Goal: Task Accomplishment & Management: Complete application form

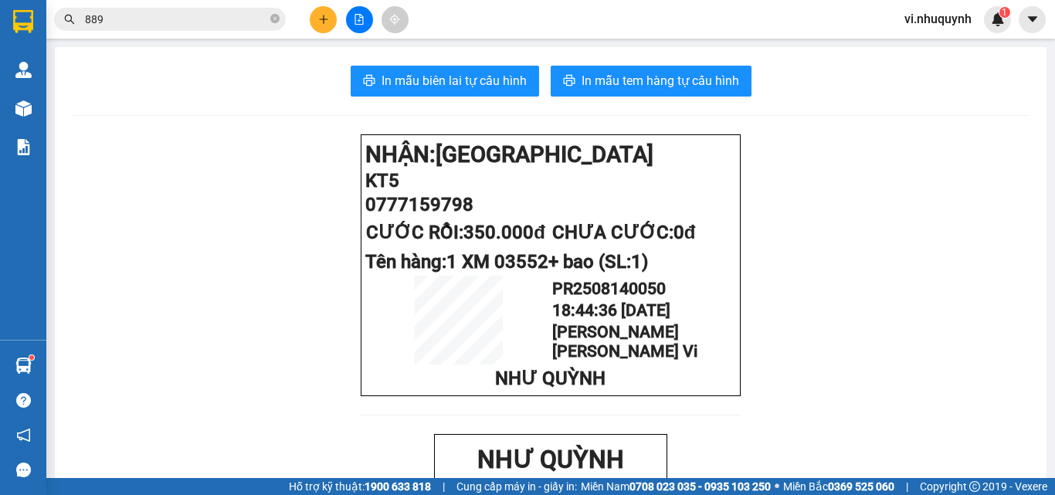
click at [320, 23] on icon "plus" at bounding box center [323, 19] width 11 height 11
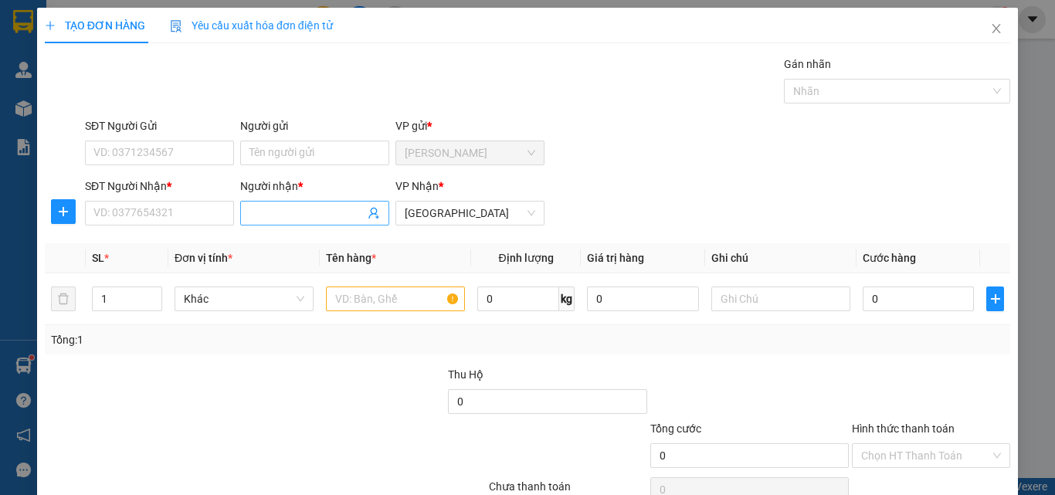
drag, startPoint x: 283, startPoint y: 211, endPoint x: 265, endPoint y: 202, distance: 19.7
click at [276, 215] on input "Người nhận *" at bounding box center [306, 213] width 115 height 17
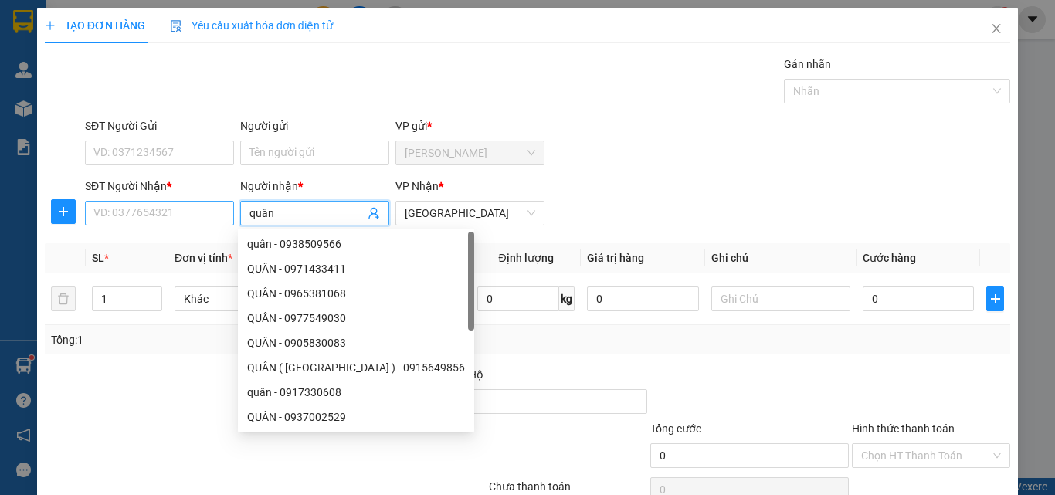
type input "quân"
click at [122, 208] on input "SĐT Người Nhận *" at bounding box center [159, 213] width 149 height 25
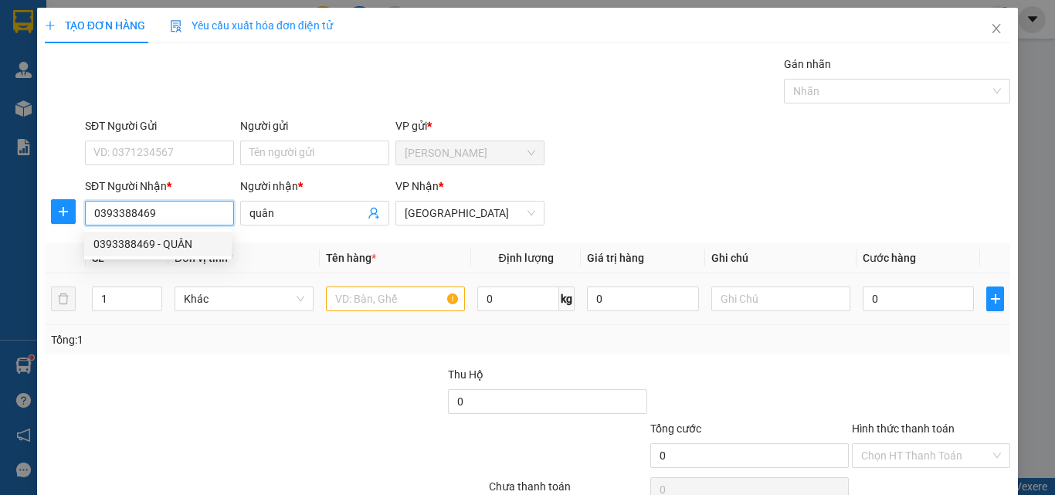
type input "0393388469"
click at [367, 302] on input "text" at bounding box center [395, 298] width 139 height 25
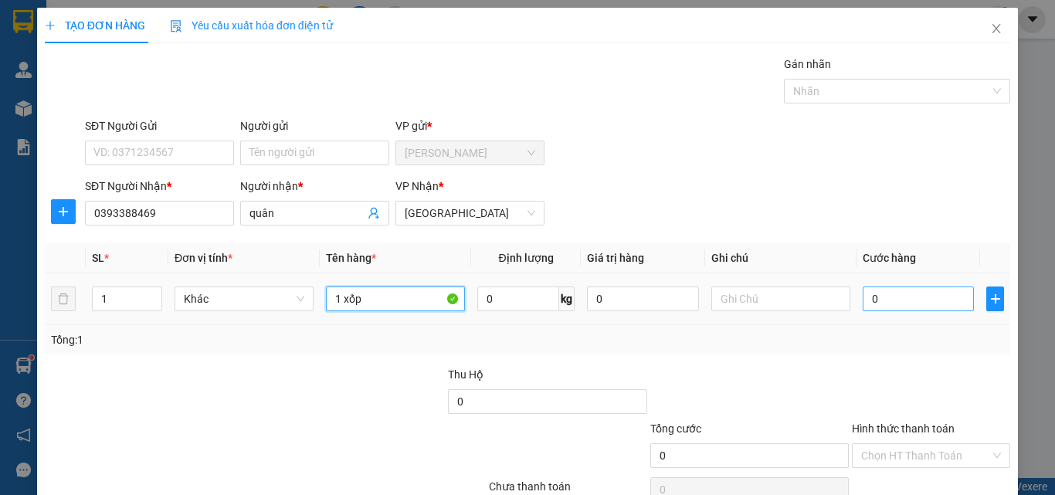
type input "1 xốp"
click at [877, 297] on input "0" at bounding box center [917, 298] width 111 height 25
type input "4"
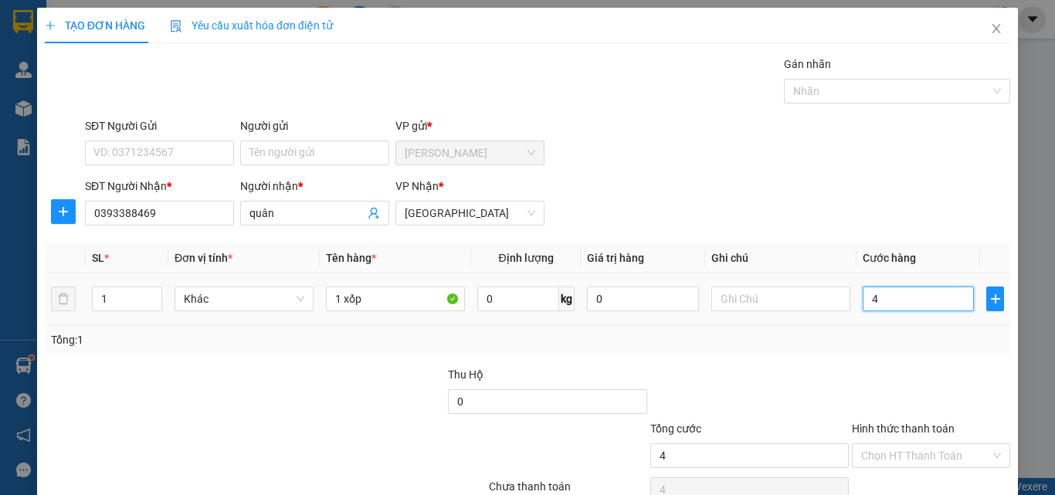
type input "40"
type input "400"
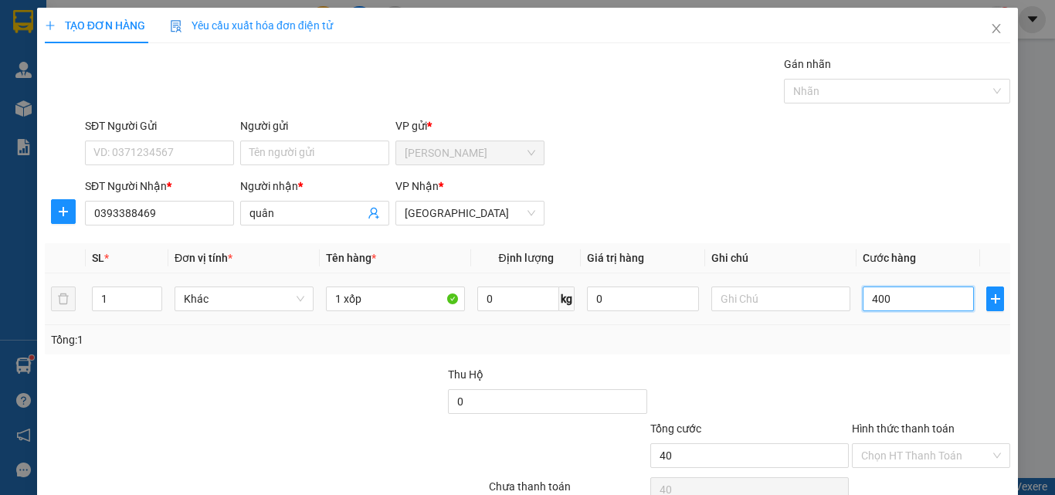
type input "400"
type input "4.000"
type input "40.000"
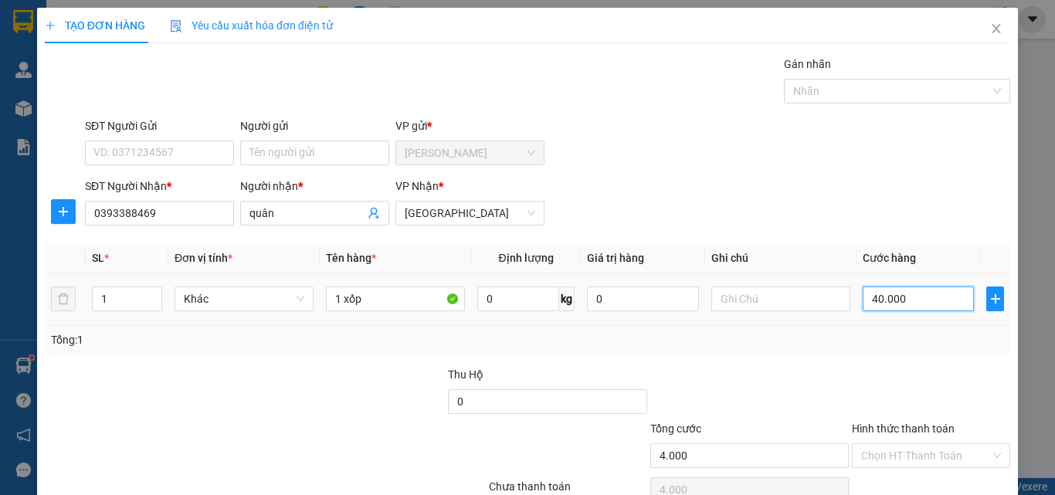
type input "40.000"
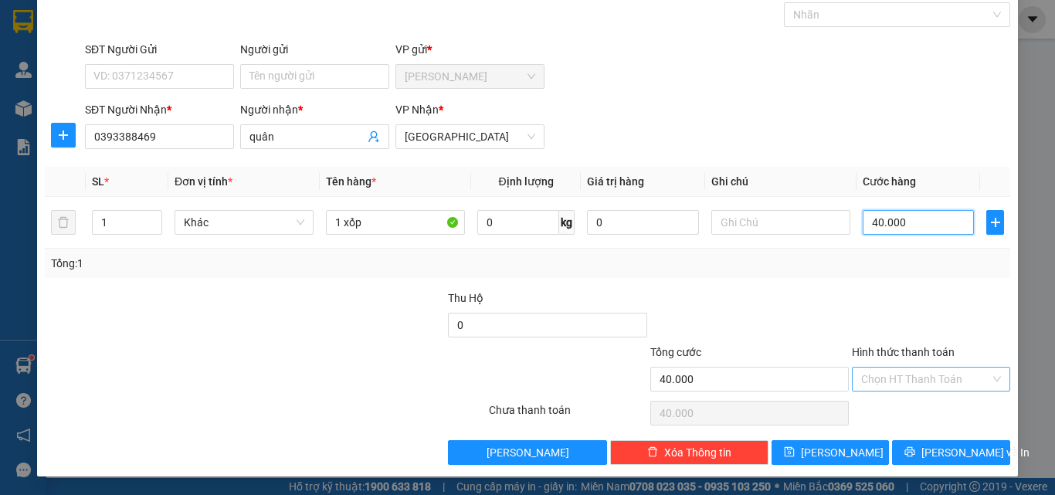
type input "40.000"
click at [883, 380] on input "Hình thức thanh toán" at bounding box center [925, 379] width 129 height 23
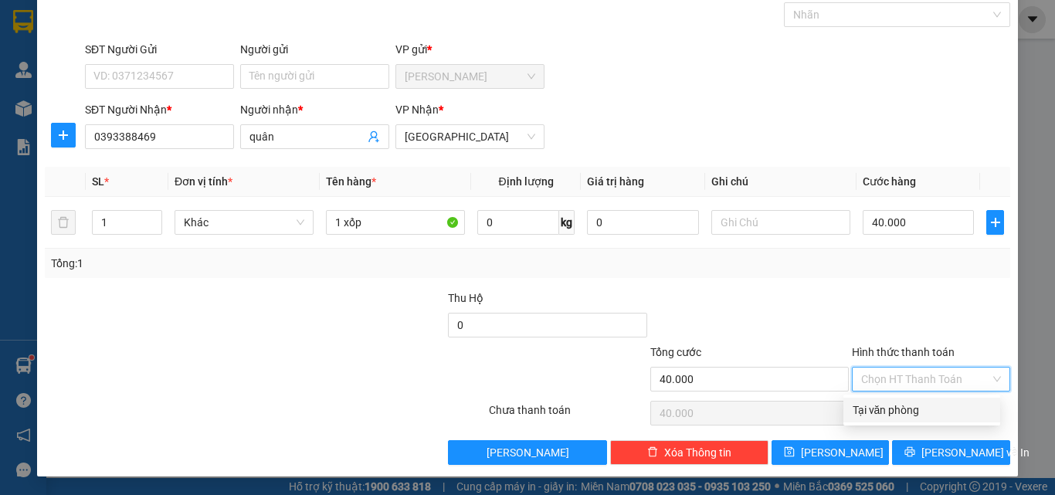
click at [889, 410] on div "Tại văn phòng" at bounding box center [921, 410] width 138 height 17
type input "0"
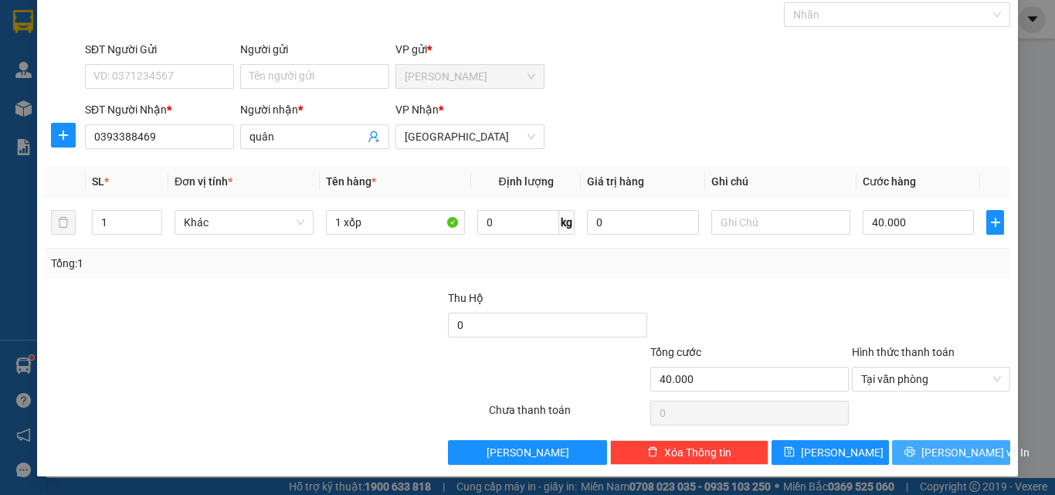
click at [922, 453] on button "[PERSON_NAME] và In" at bounding box center [951, 452] width 118 height 25
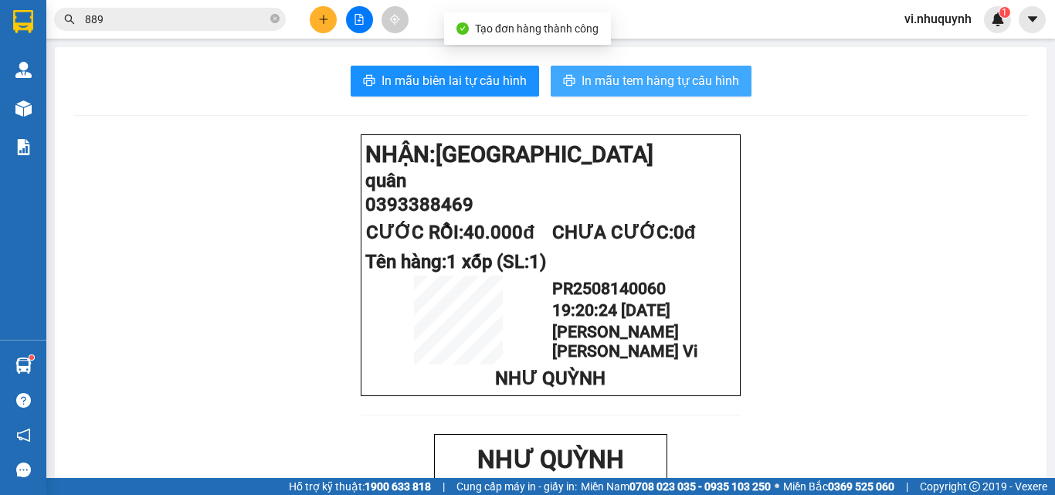
click at [634, 76] on span "In mẫu tem hàng tự cấu hình" at bounding box center [660, 80] width 158 height 19
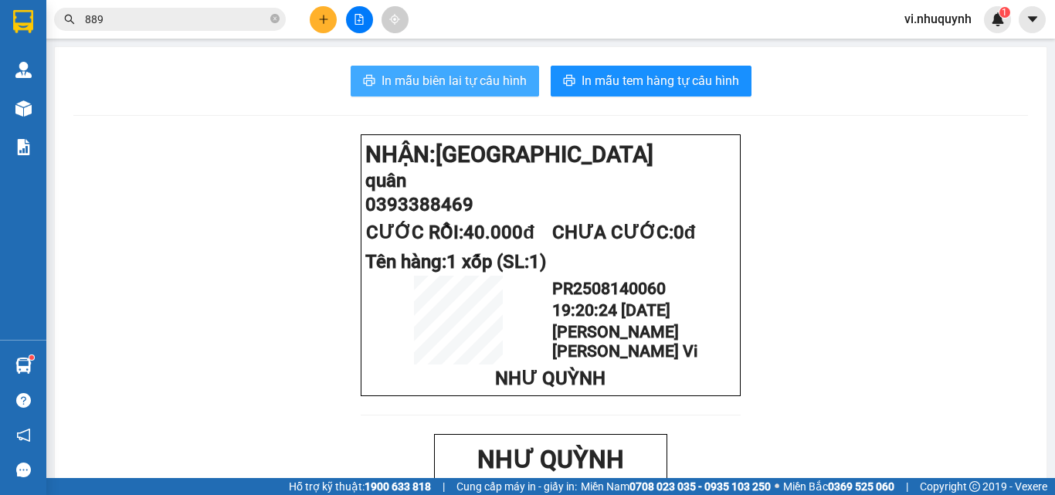
click at [449, 77] on span "In mẫu biên lai tự cấu hình" at bounding box center [453, 80] width 145 height 19
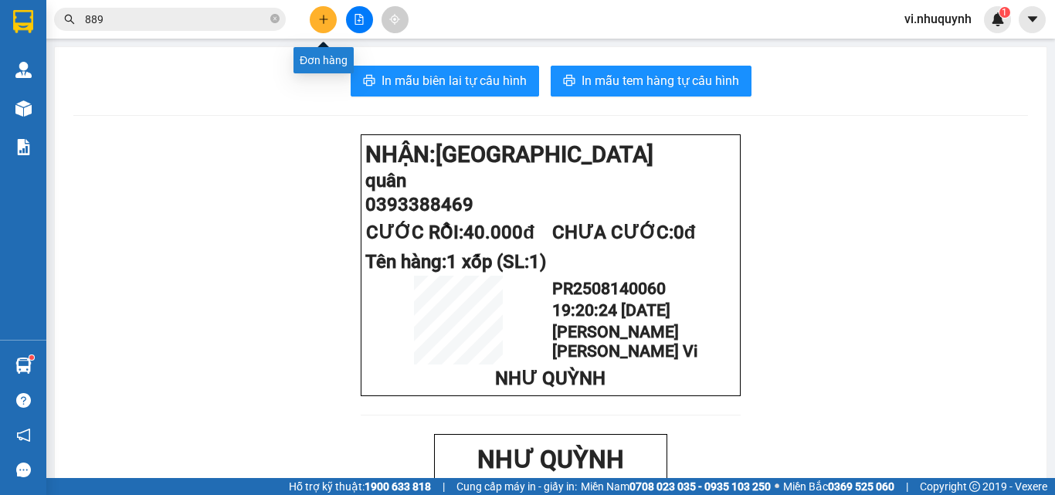
click at [322, 18] on icon "plus" at bounding box center [323, 19] width 11 height 11
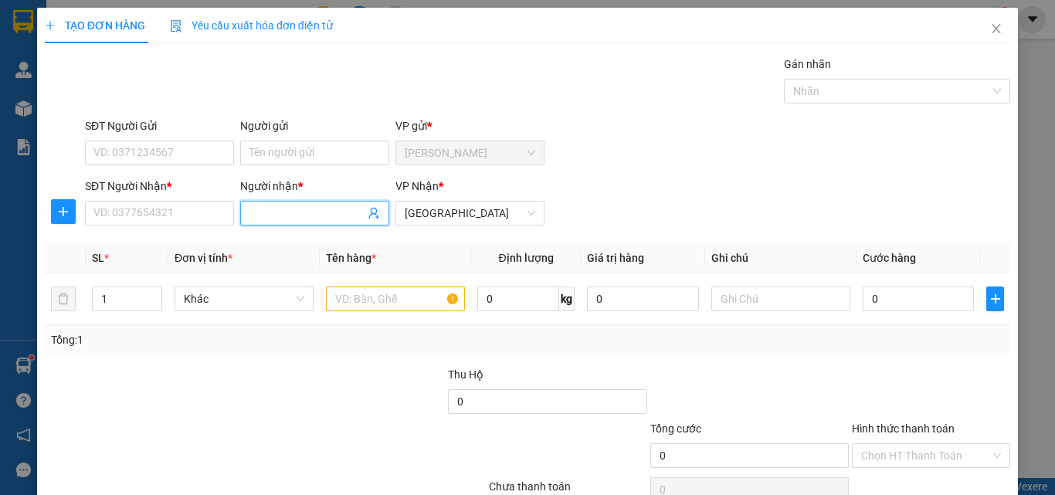
click at [304, 209] on input "Người nhận *" at bounding box center [306, 213] width 115 height 17
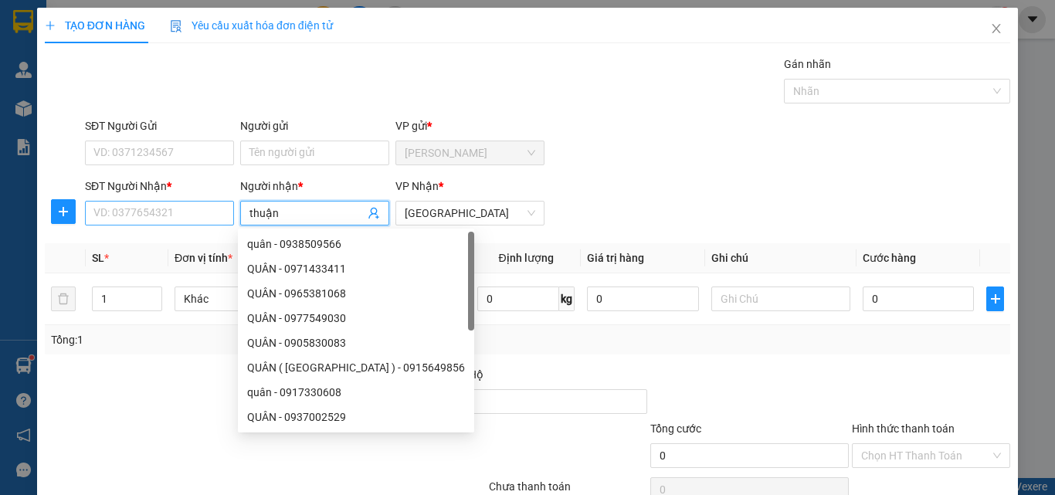
type input "thuận"
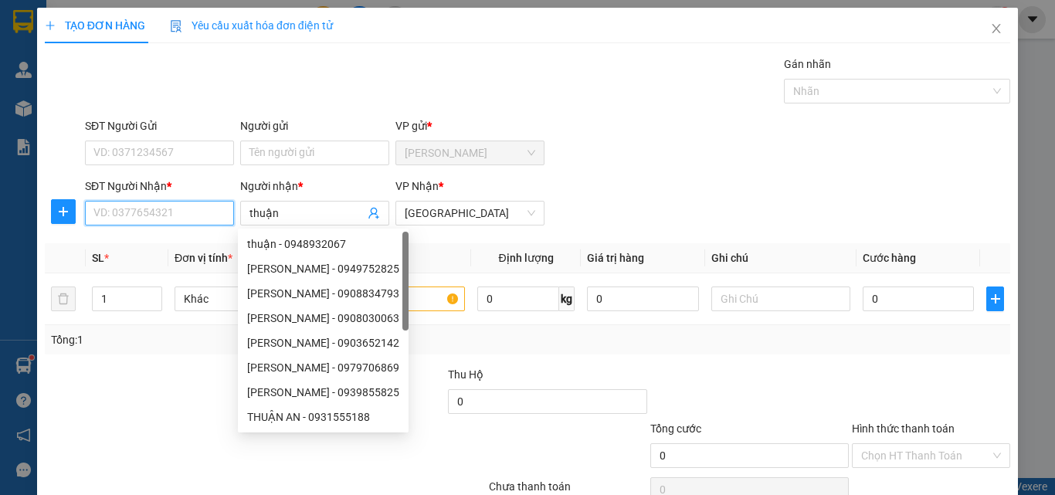
click at [175, 214] on input "SĐT Người Nhận *" at bounding box center [159, 213] width 149 height 25
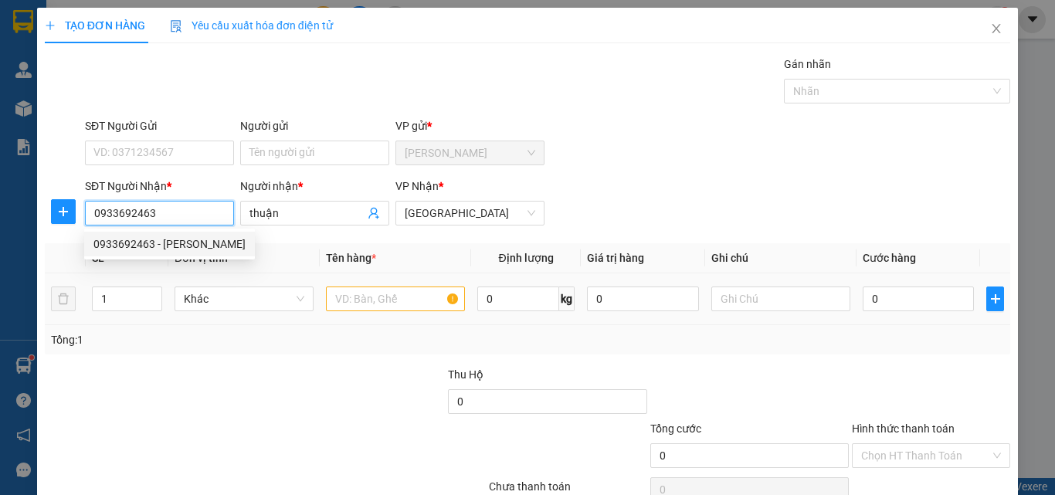
type input "0933692463"
click at [385, 303] on input "text" at bounding box center [395, 298] width 139 height 25
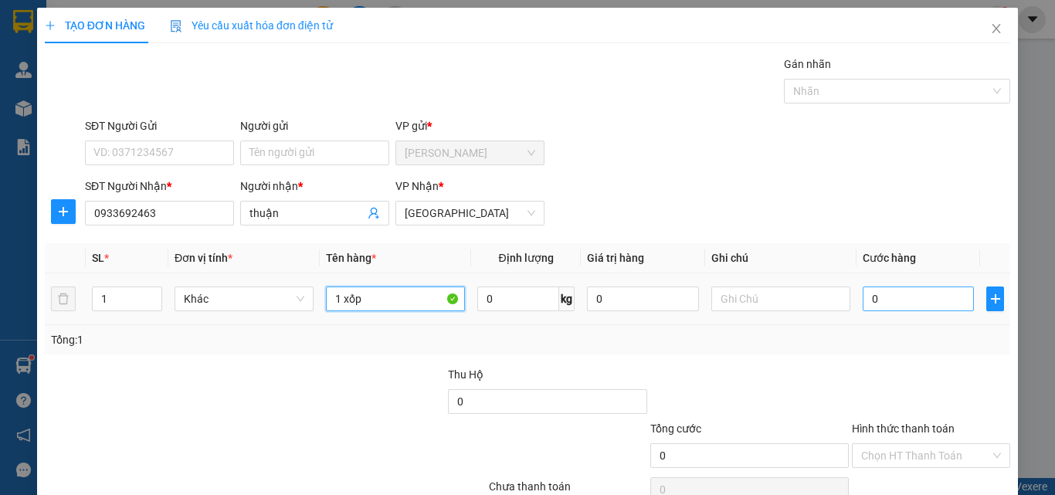
type input "1 xốp"
click at [908, 303] on input "0" at bounding box center [917, 298] width 111 height 25
type input "5"
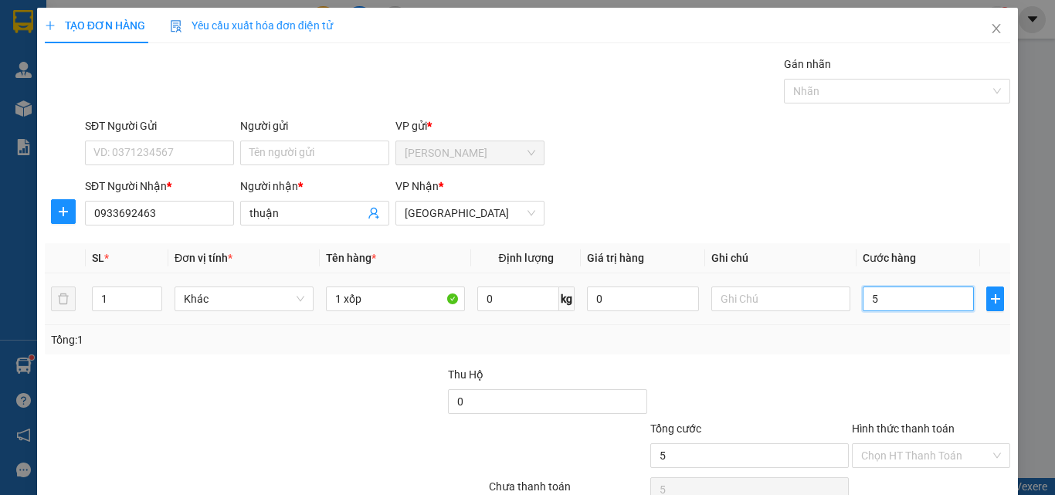
type input "50"
type input "500"
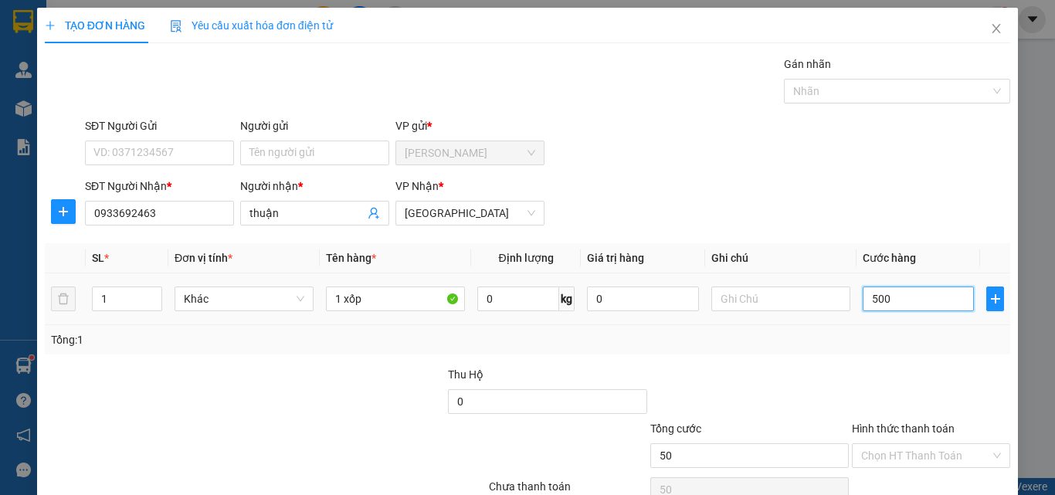
type input "500"
type input "5.000"
type input "50.000"
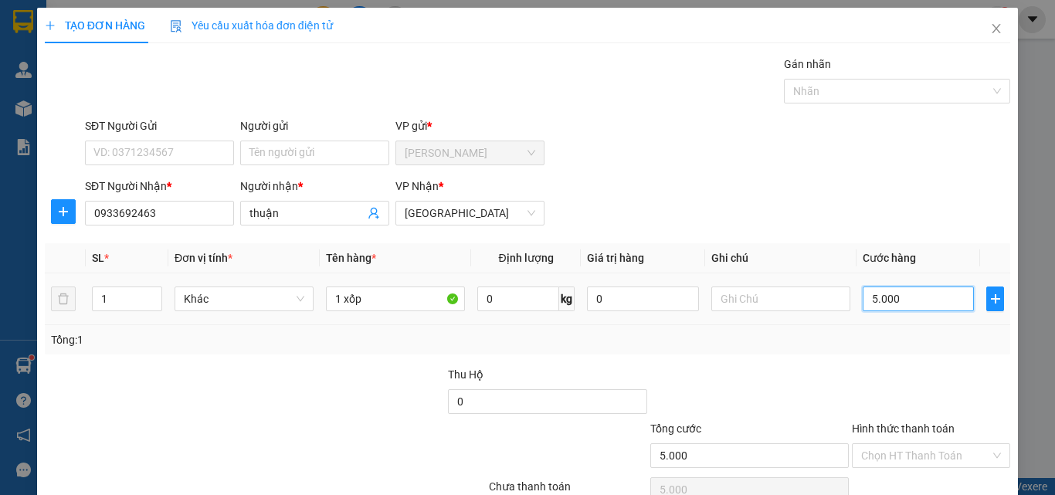
type input "50.000"
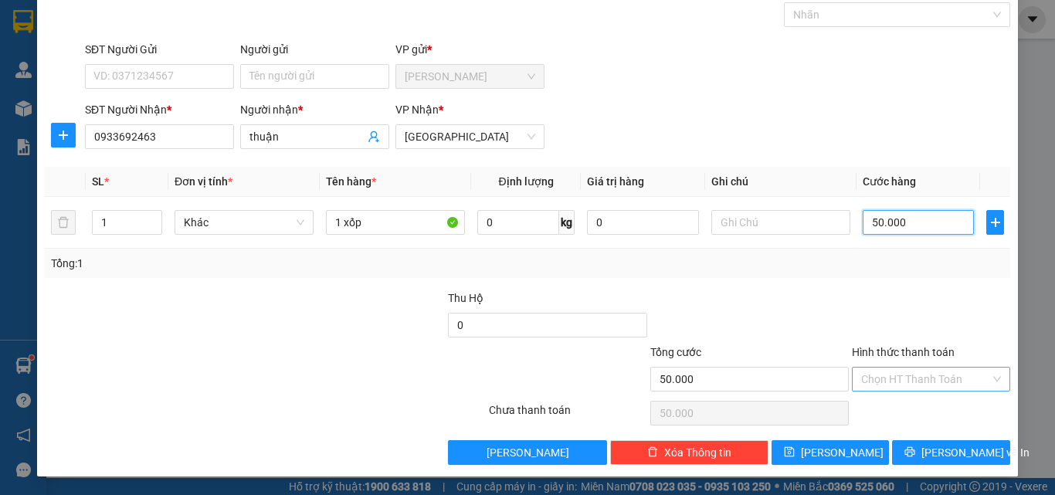
type input "50.000"
click at [891, 378] on input "Hình thức thanh toán" at bounding box center [925, 379] width 129 height 23
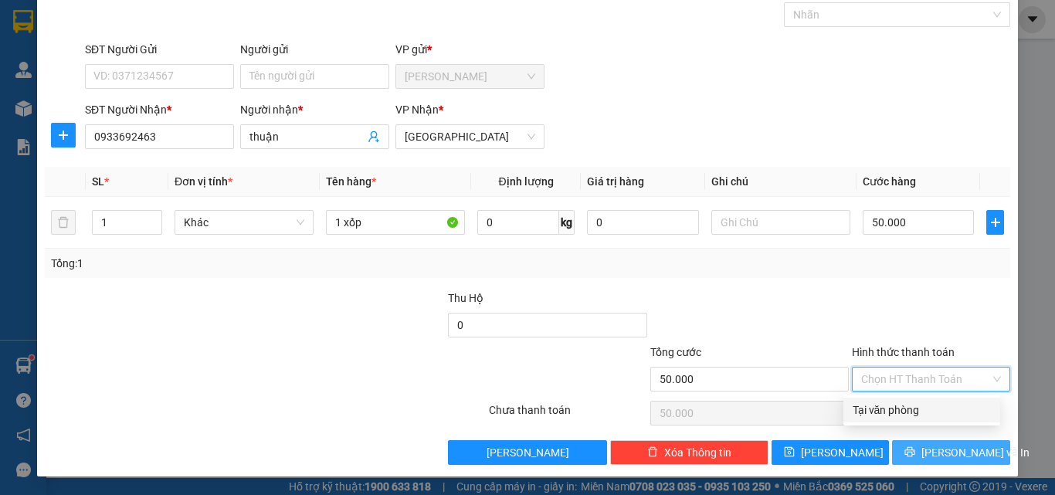
drag, startPoint x: 893, startPoint y: 411, endPoint x: 929, endPoint y: 461, distance: 61.9
click at [894, 415] on div "Tại văn phòng" at bounding box center [921, 410] width 138 height 17
type input "0"
click at [930, 463] on button "[PERSON_NAME] và In" at bounding box center [951, 452] width 118 height 25
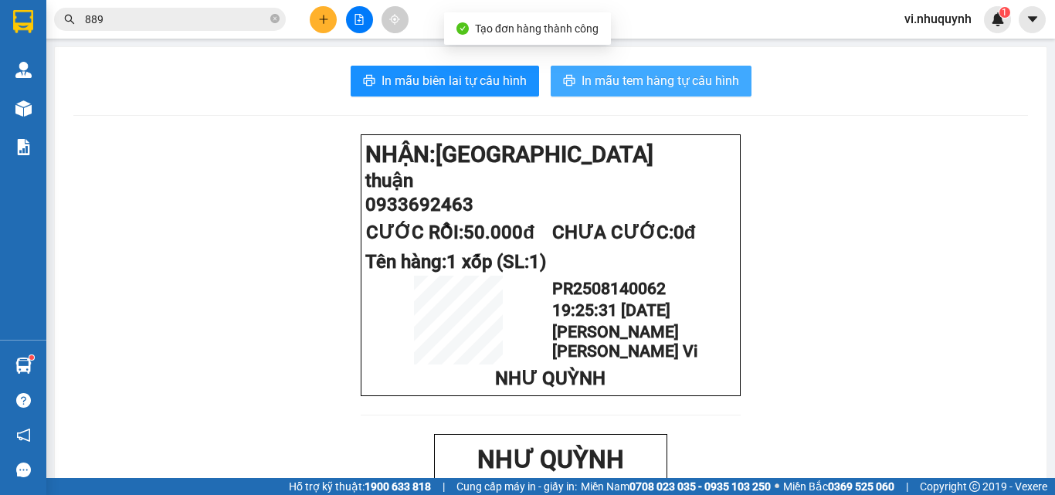
click at [668, 81] on span "In mẫu tem hàng tự cấu hình" at bounding box center [660, 80] width 158 height 19
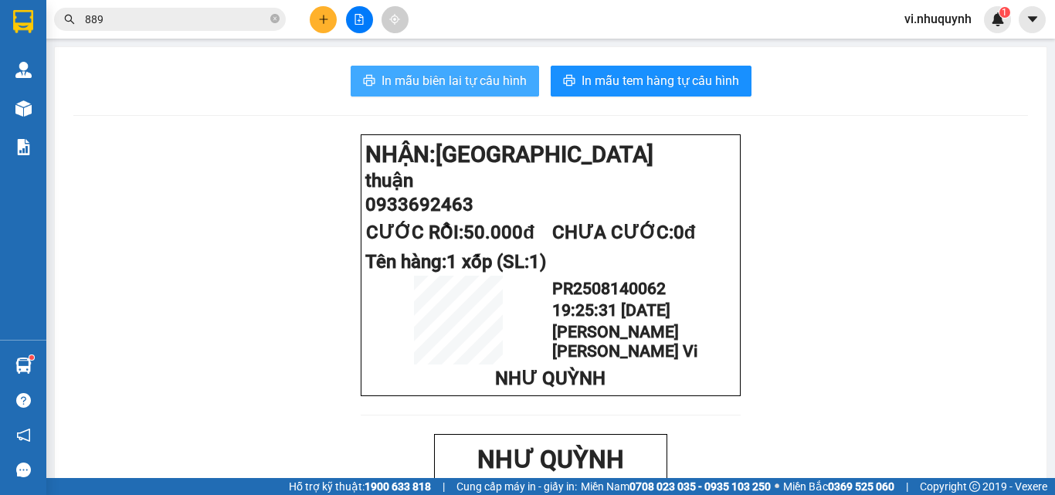
click at [475, 87] on span "In mẫu biên lai tự cấu hình" at bounding box center [453, 80] width 145 height 19
click at [168, 19] on input "889" at bounding box center [176, 19] width 182 height 17
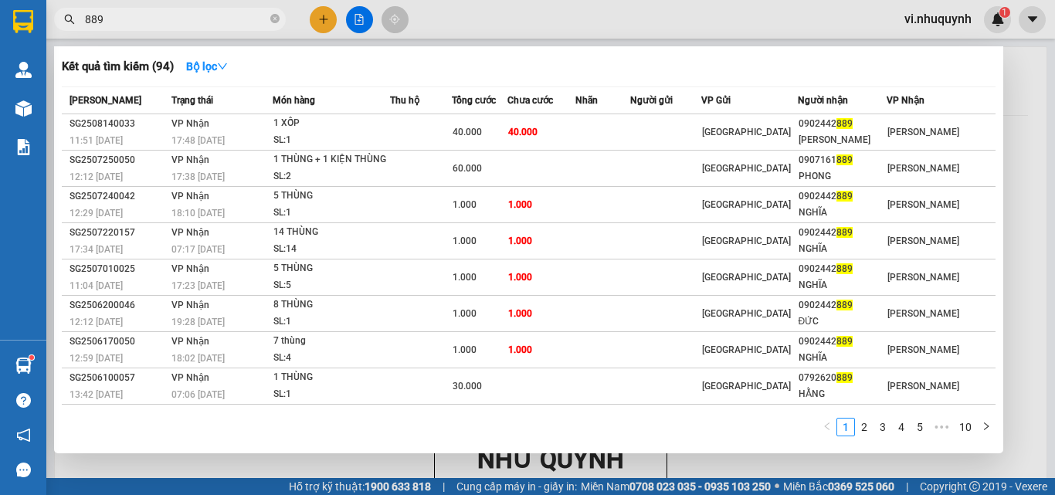
click at [168, 19] on input "889" at bounding box center [176, 19] width 182 height 17
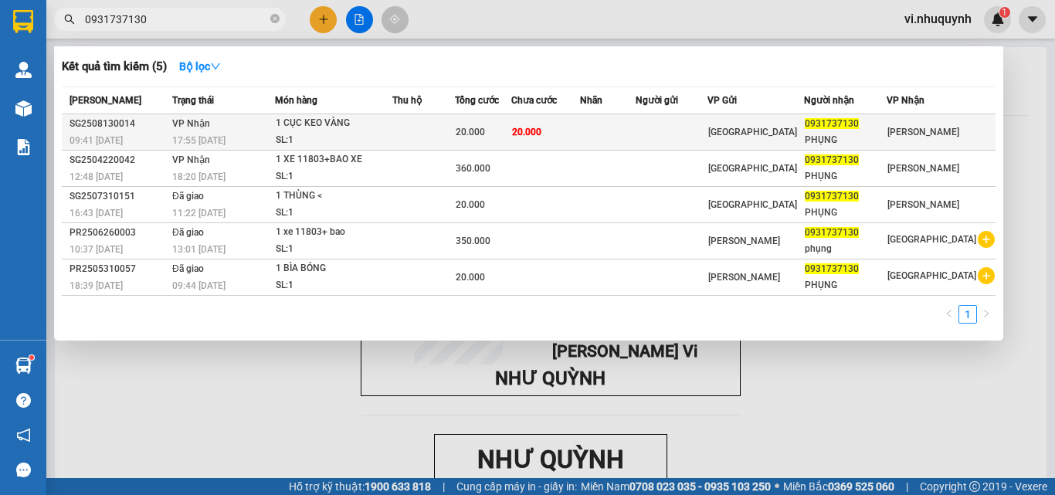
type input "0931737130"
click at [841, 134] on div "PHỤNG" at bounding box center [845, 140] width 81 height 16
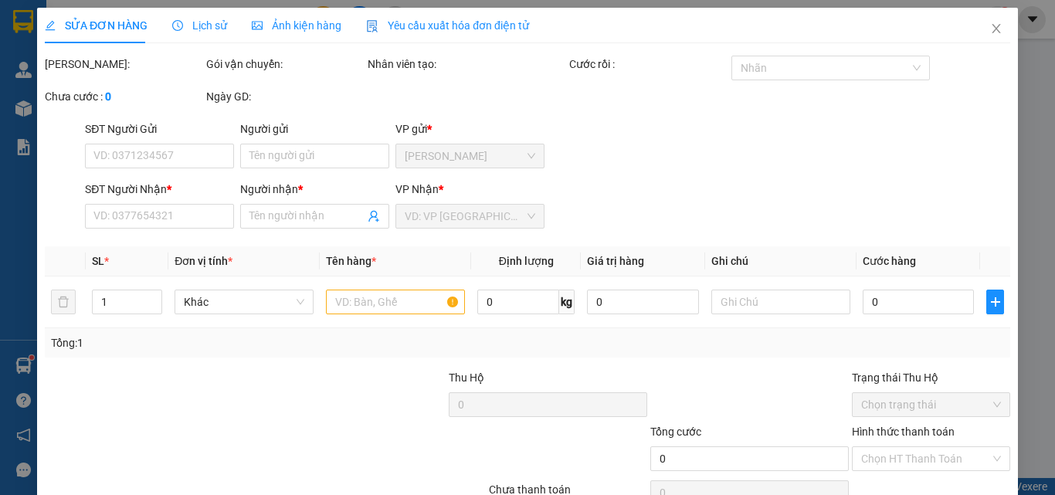
type input "0931737130"
type input "PHỤNG"
type input "20.000"
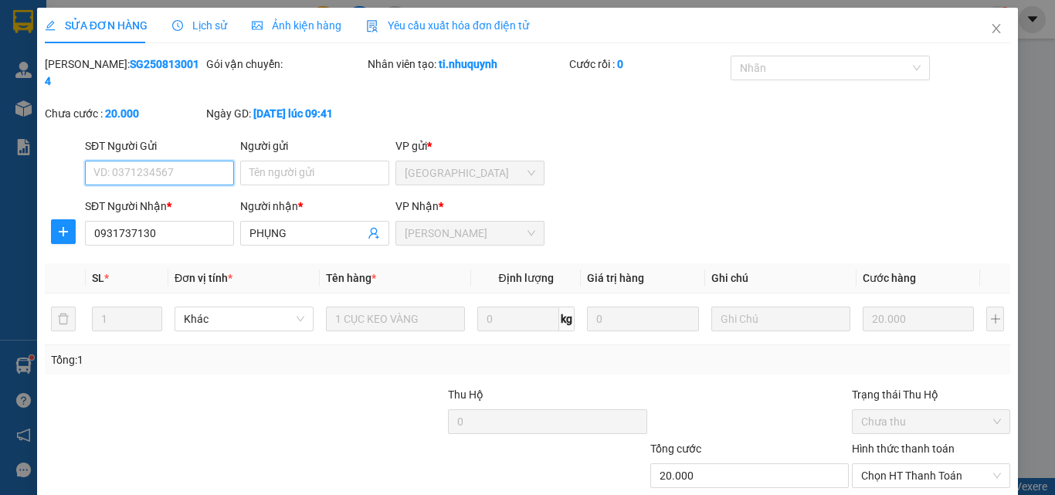
scroll to position [80, 0]
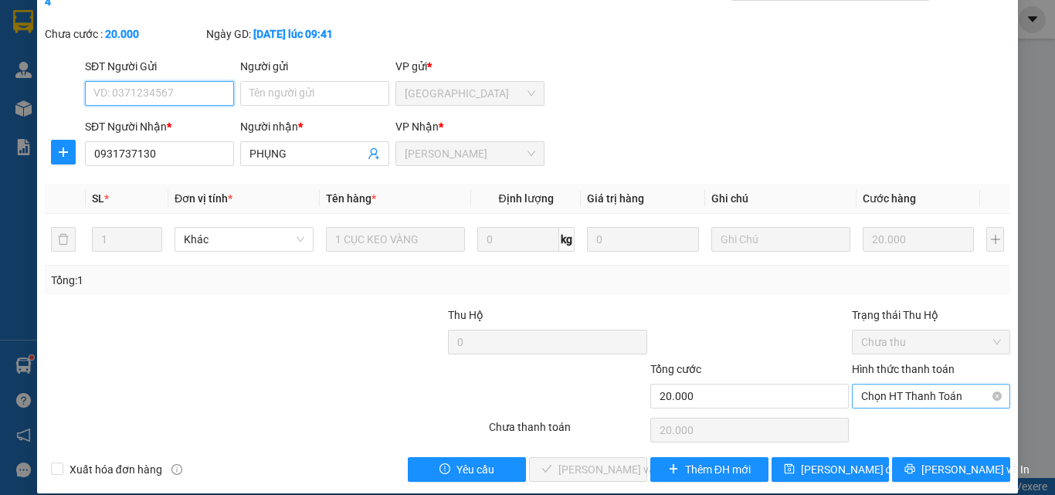
click at [879, 385] on span "Chọn HT Thanh Toán" at bounding box center [931, 396] width 140 height 23
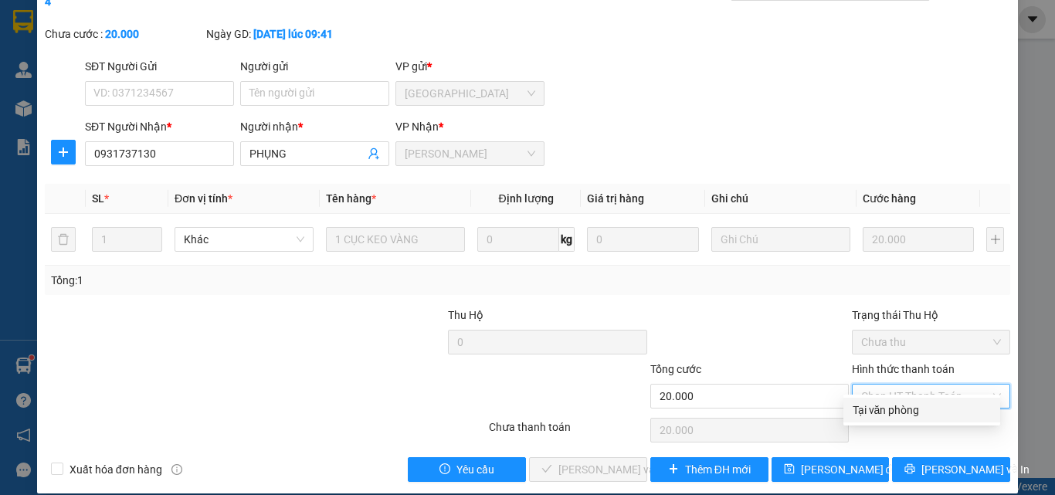
click at [879, 408] on div "Tại văn phòng" at bounding box center [921, 410] width 138 height 17
type input "0"
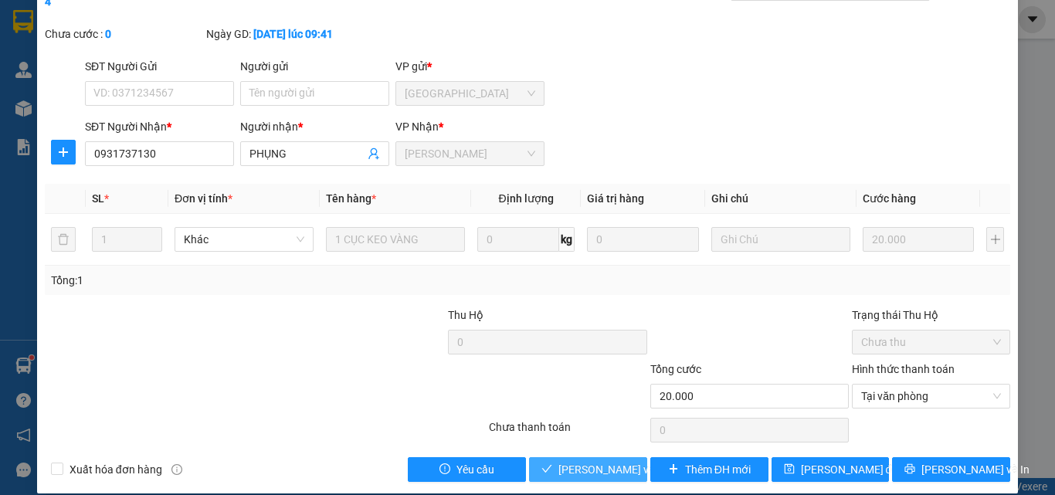
click at [576, 461] on span "[PERSON_NAME] và [PERSON_NAME] hàng" at bounding box center [662, 469] width 208 height 17
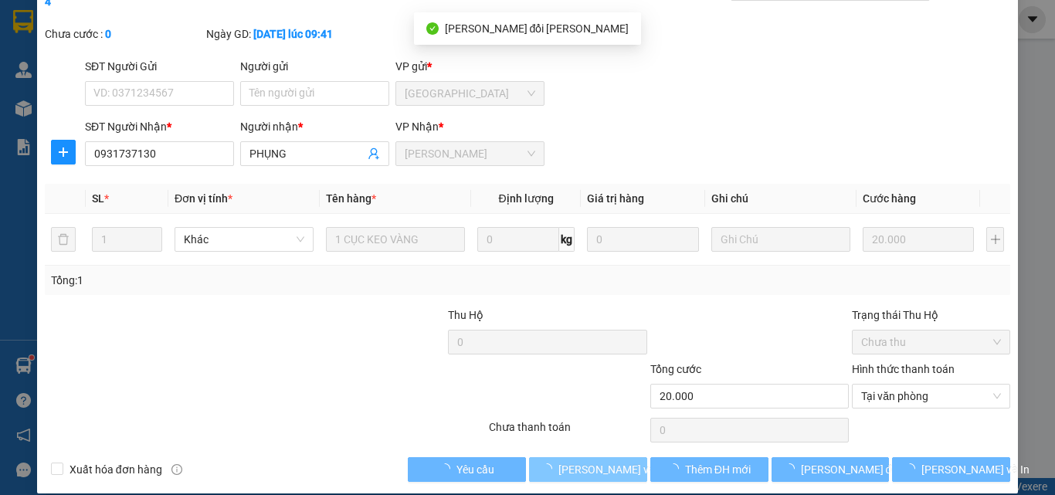
scroll to position [0, 0]
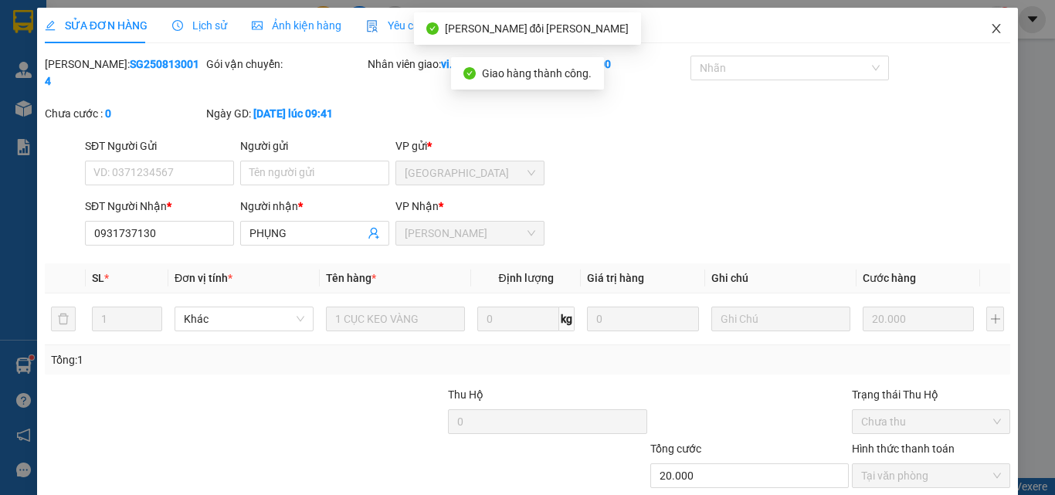
click at [990, 29] on icon "close" at bounding box center [996, 28] width 12 height 12
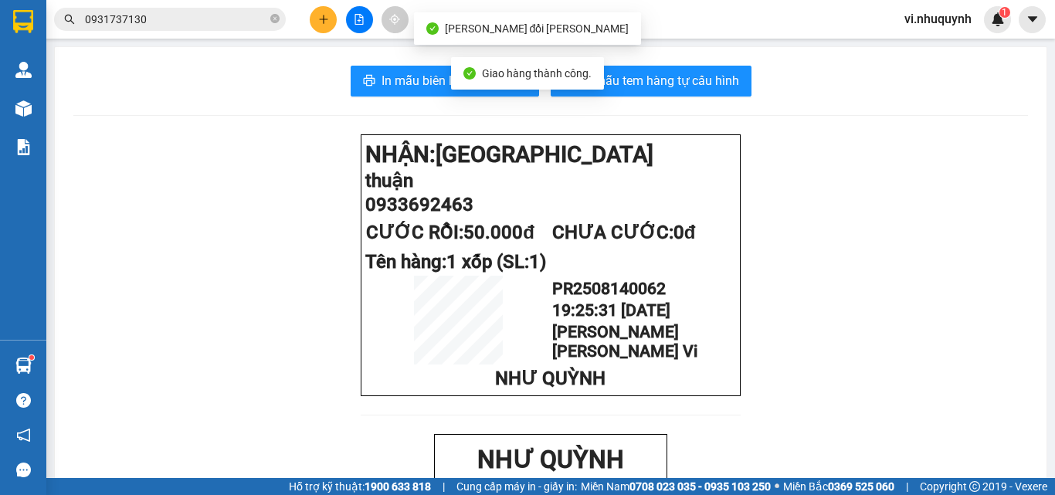
click at [326, 18] on icon "plus" at bounding box center [323, 19] width 11 height 11
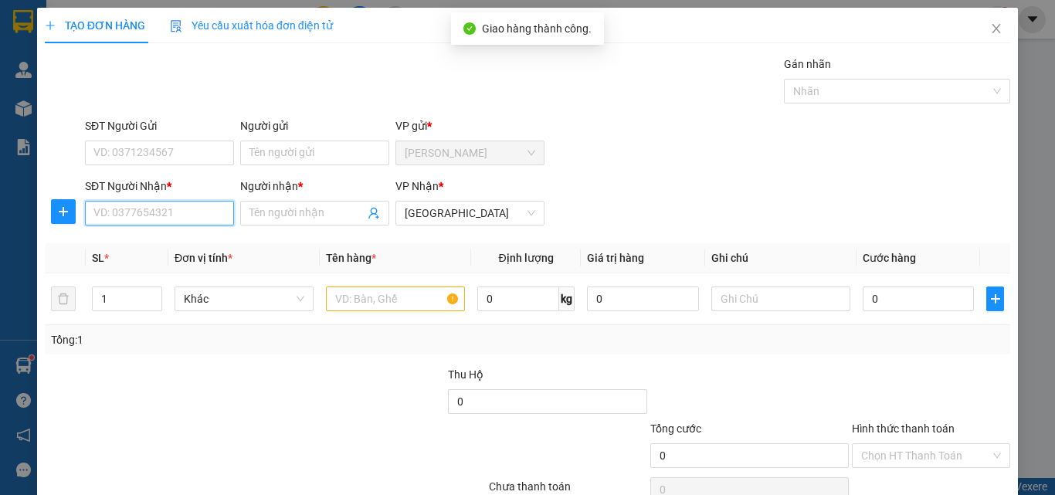
click at [187, 216] on input "SĐT Người Nhận *" at bounding box center [159, 213] width 149 height 25
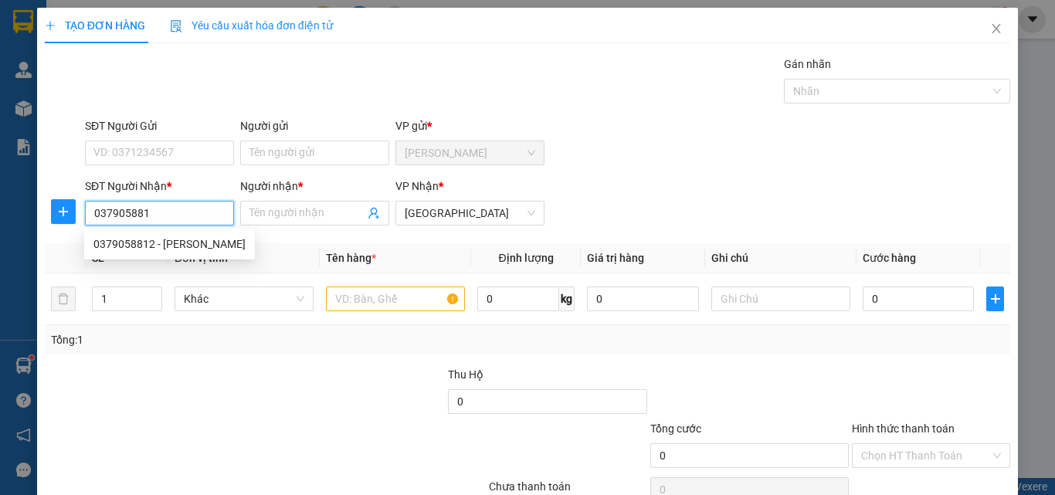
type input "0379058812"
click at [178, 237] on div "0379058812 - [PERSON_NAME]" at bounding box center [169, 244] width 152 height 17
type input "TOÀN"
type input "350.000"
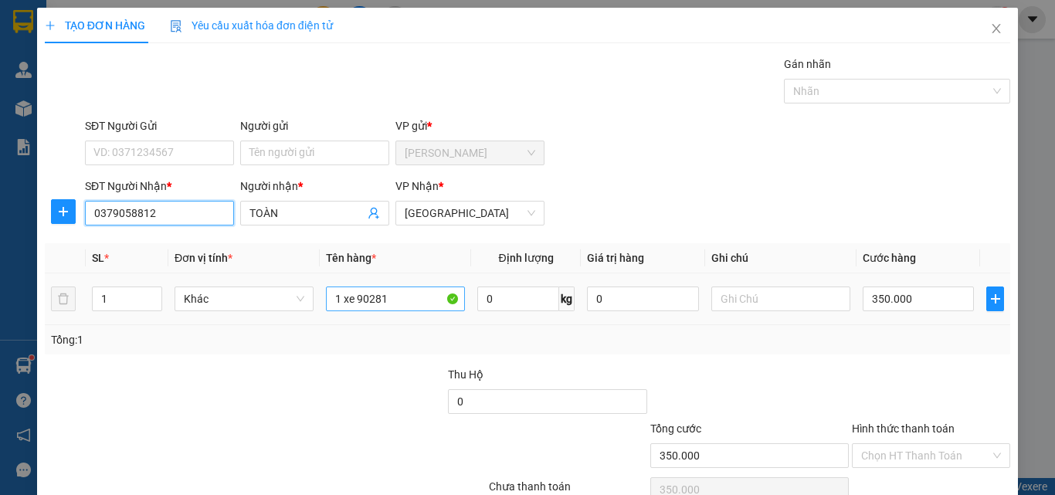
type input "0379058812"
drag, startPoint x: 416, startPoint y: 297, endPoint x: 341, endPoint y: 311, distance: 76.2
click at [320, 311] on td "1 xe 90281" at bounding box center [395, 299] width 151 height 52
type input "1 thùng"
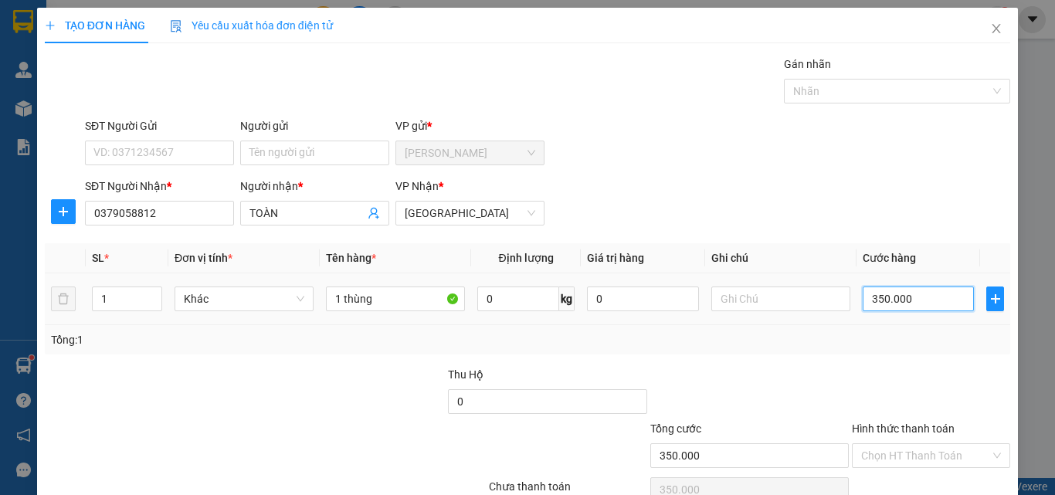
click at [907, 305] on input "350.000" at bounding box center [917, 298] width 111 height 25
type input "3"
type input "30"
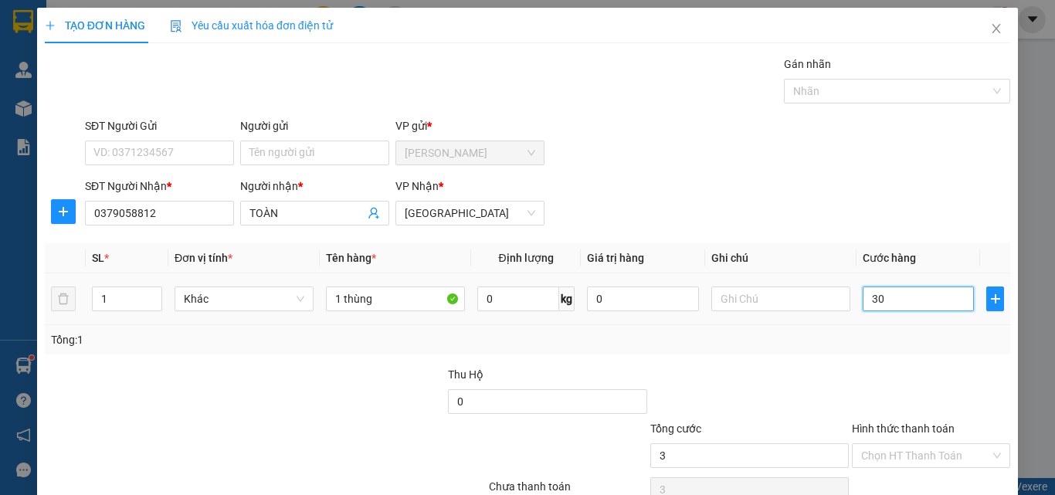
type input "30"
type input "300"
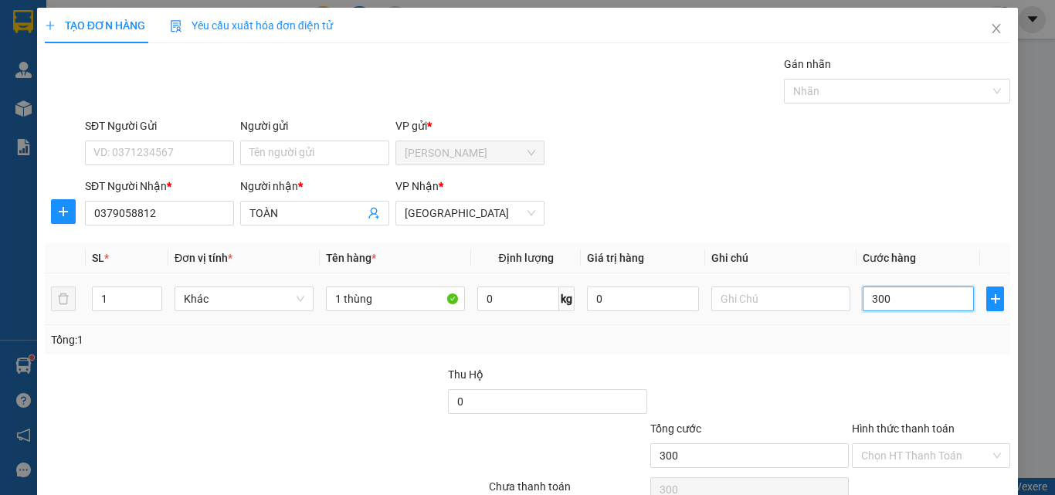
type input "3.000"
type input "30.000"
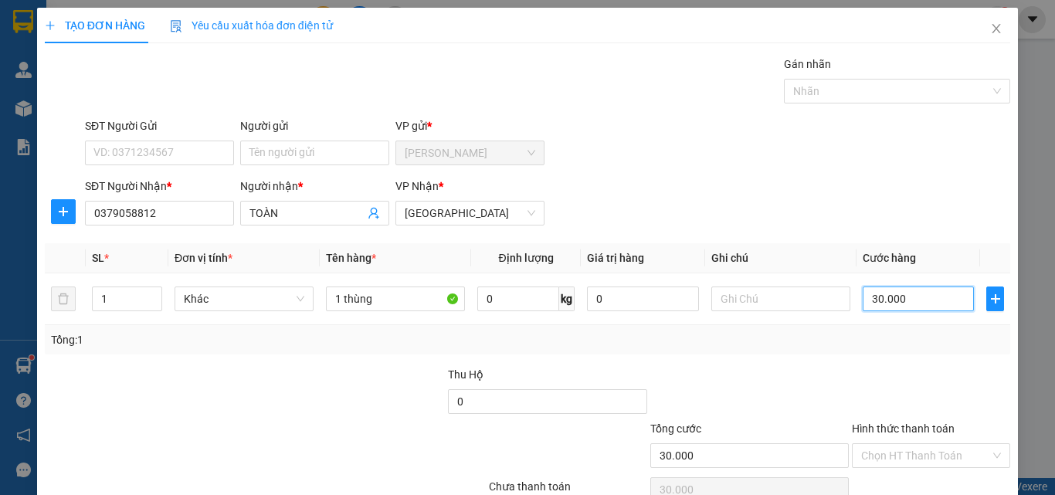
scroll to position [76, 0]
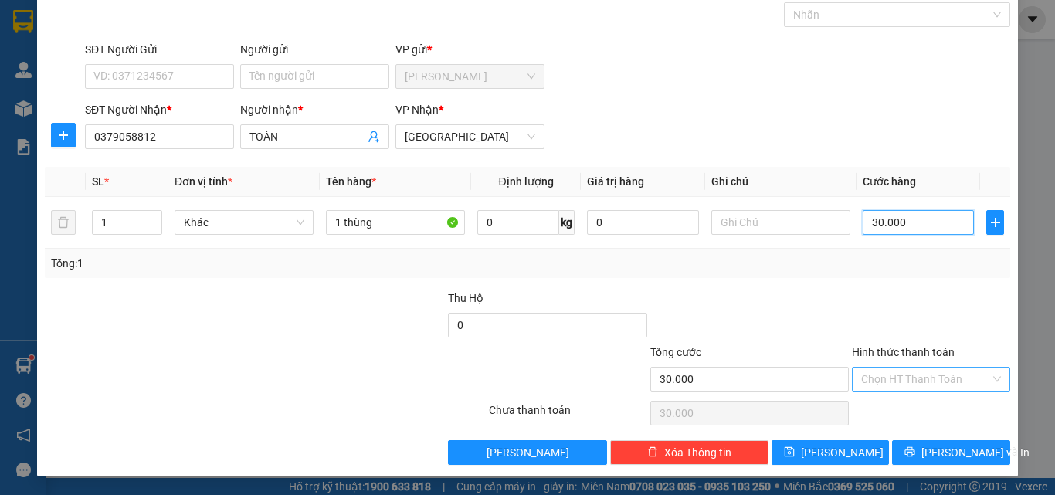
type input "30.000"
click at [891, 378] on input "Hình thức thanh toán" at bounding box center [925, 379] width 129 height 23
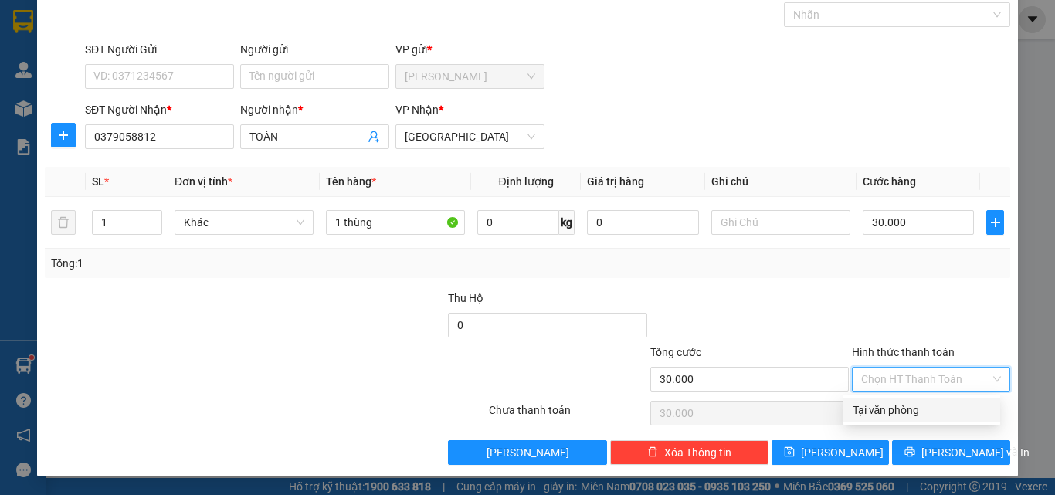
click at [893, 413] on div "Tại văn phòng" at bounding box center [921, 410] width 138 height 17
type input "0"
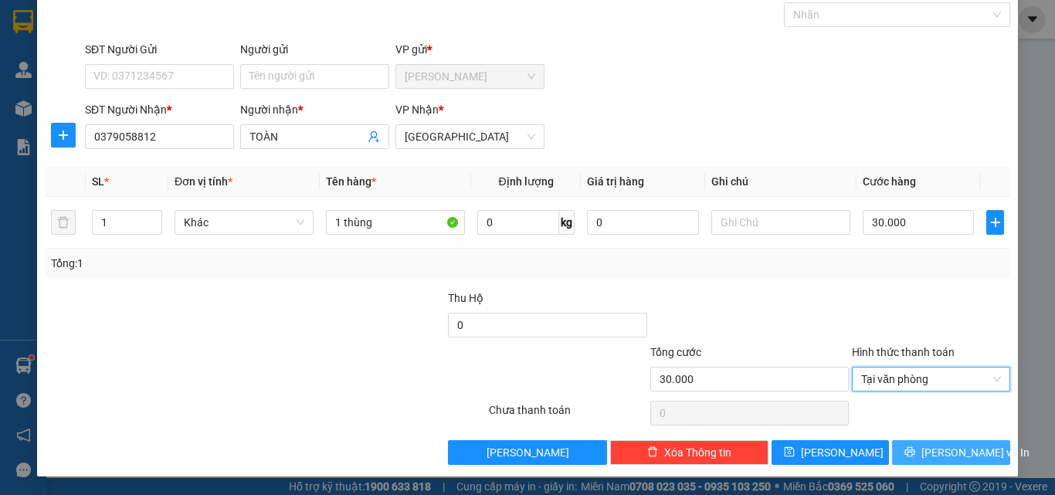
click at [915, 449] on icon "printer" at bounding box center [909, 451] width 11 height 11
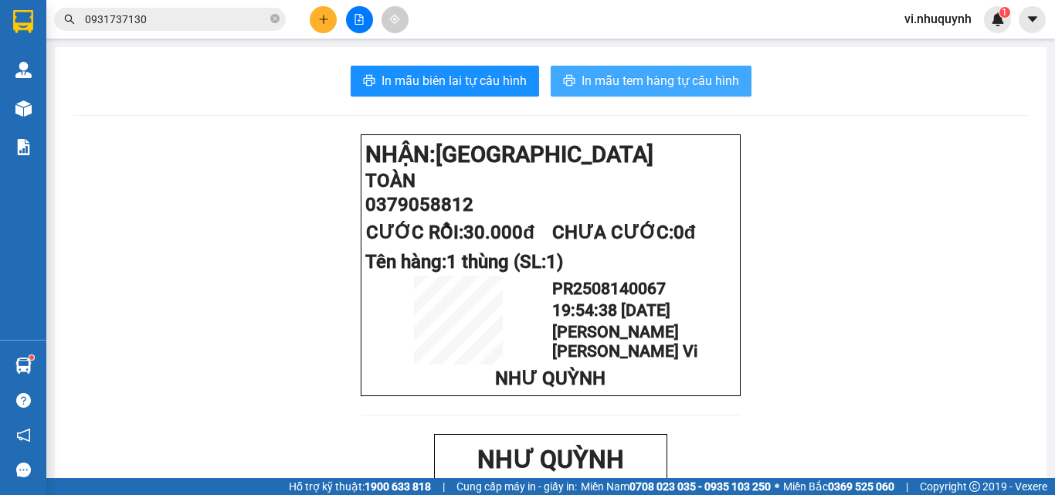
click at [589, 83] on span "In mẫu tem hàng tự cấu hình" at bounding box center [660, 80] width 158 height 19
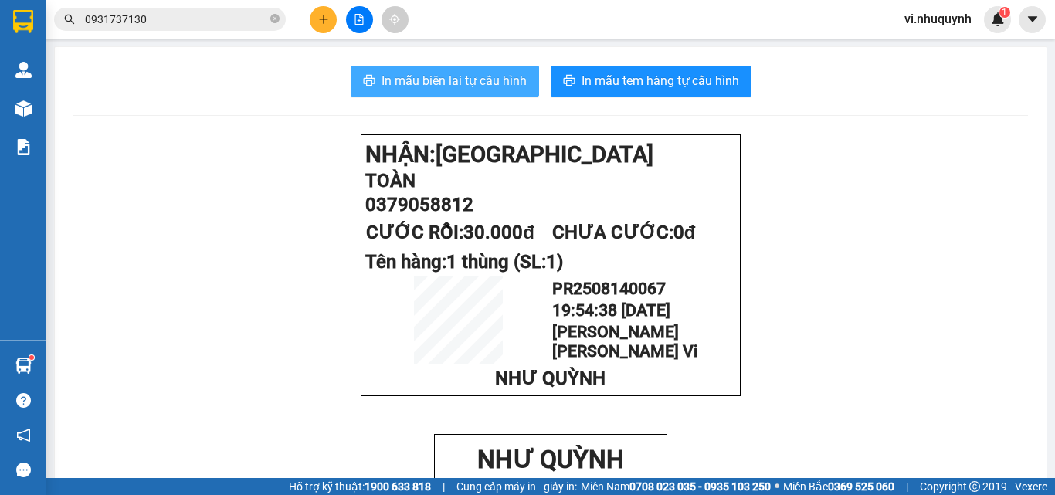
click at [488, 80] on span "In mẫu biên lai tự cấu hình" at bounding box center [453, 80] width 145 height 19
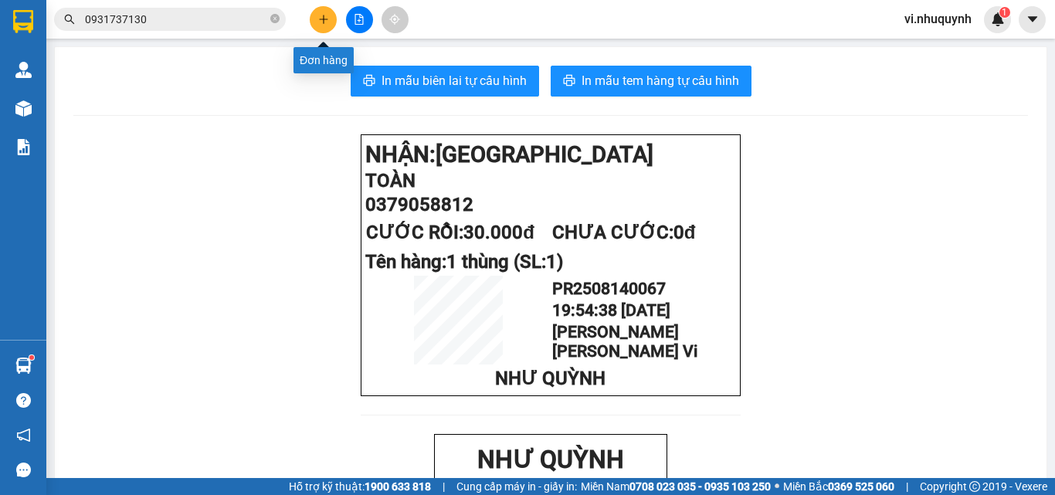
click at [320, 19] on icon "plus" at bounding box center [323, 19] width 11 height 11
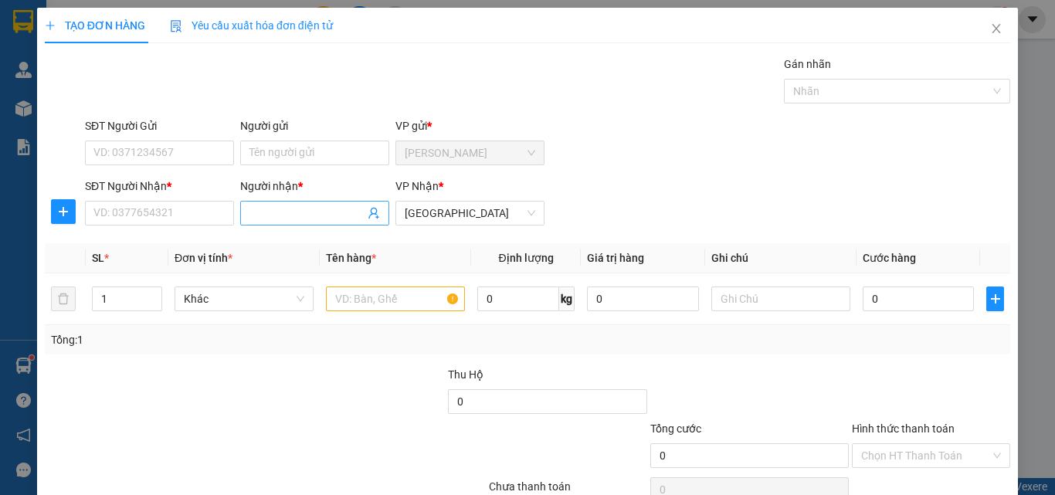
click at [276, 217] on input "Người nhận *" at bounding box center [306, 213] width 115 height 17
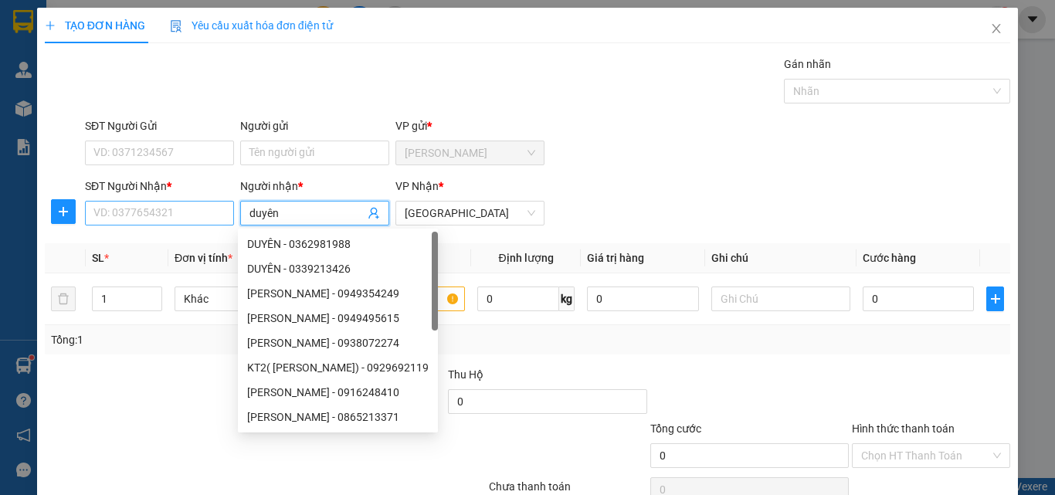
type input "duyên"
click at [163, 215] on input "SĐT Người Nhận *" at bounding box center [159, 213] width 149 height 25
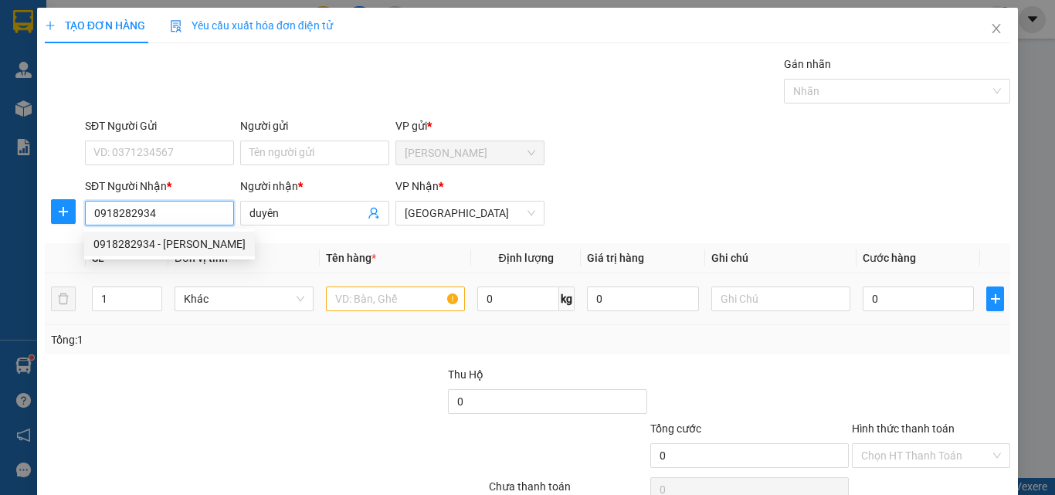
type input "0918282934"
click at [388, 301] on input "text" at bounding box center [395, 298] width 139 height 25
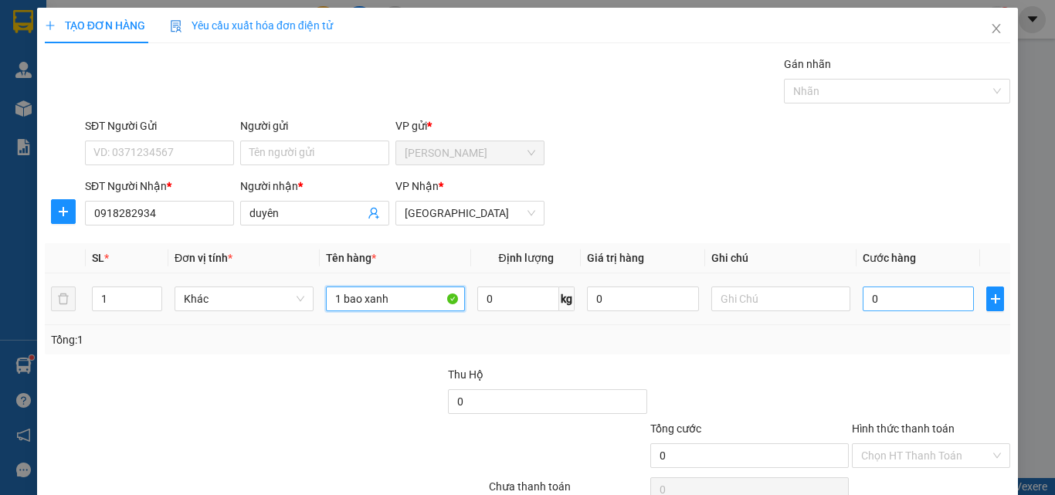
type input "1 bao xanh"
click at [898, 297] on input "0" at bounding box center [917, 298] width 111 height 25
type input "4"
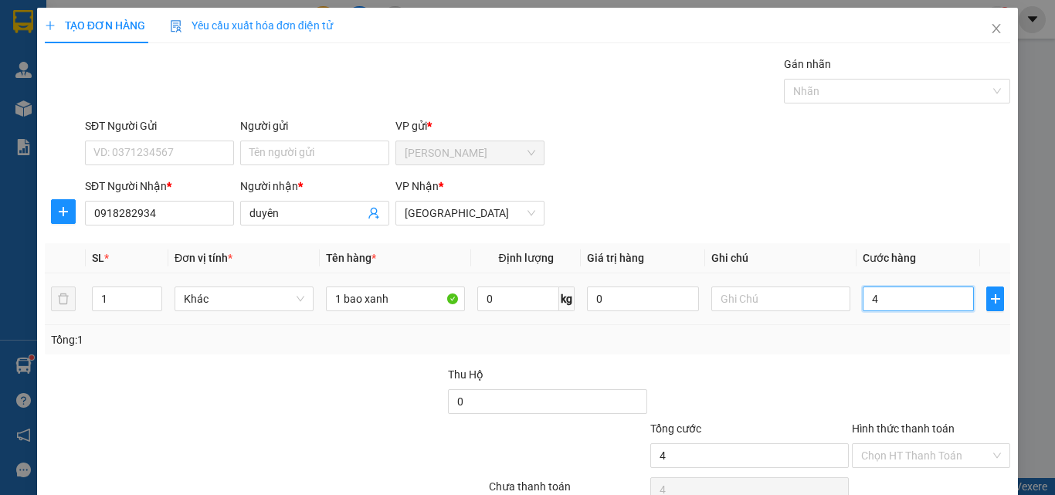
type input "40"
type input "400"
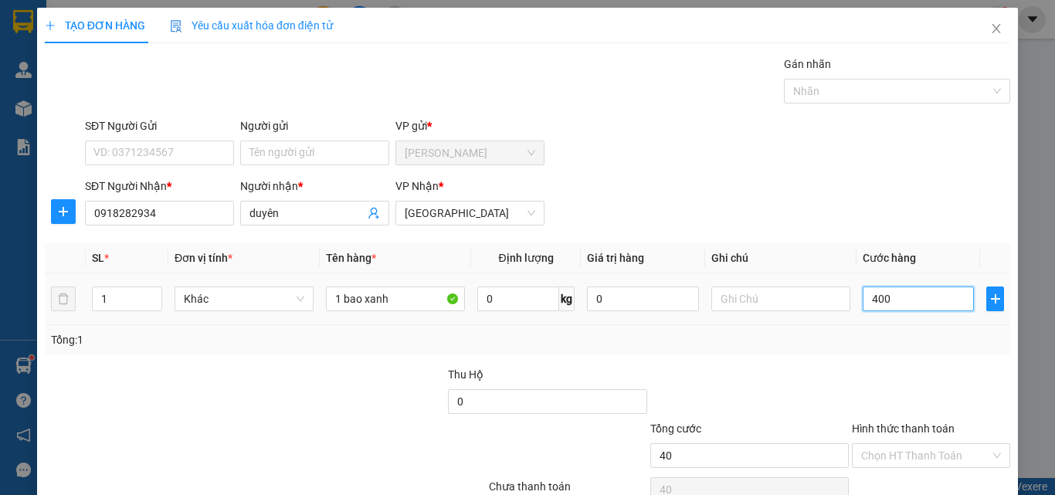
type input "400"
type input "4.000"
type input "40.000"
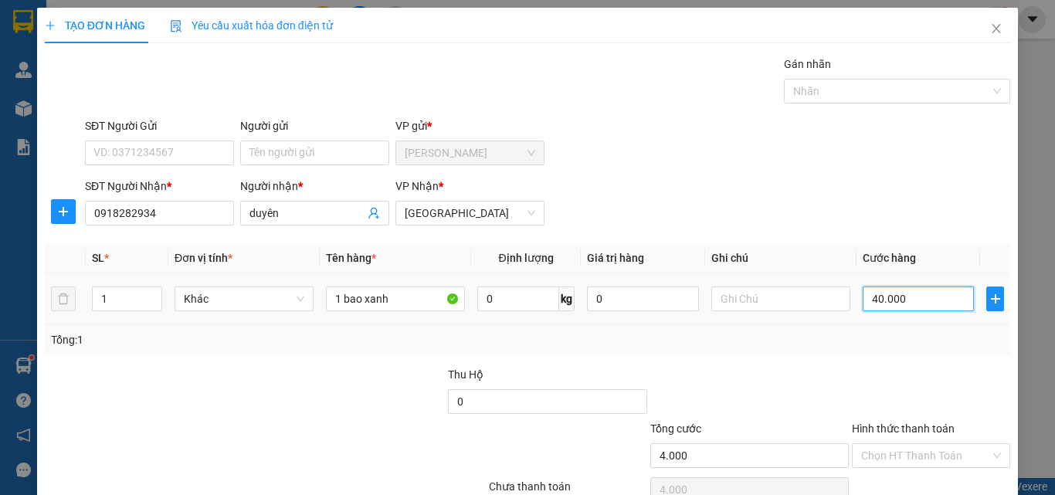
type input "40.000"
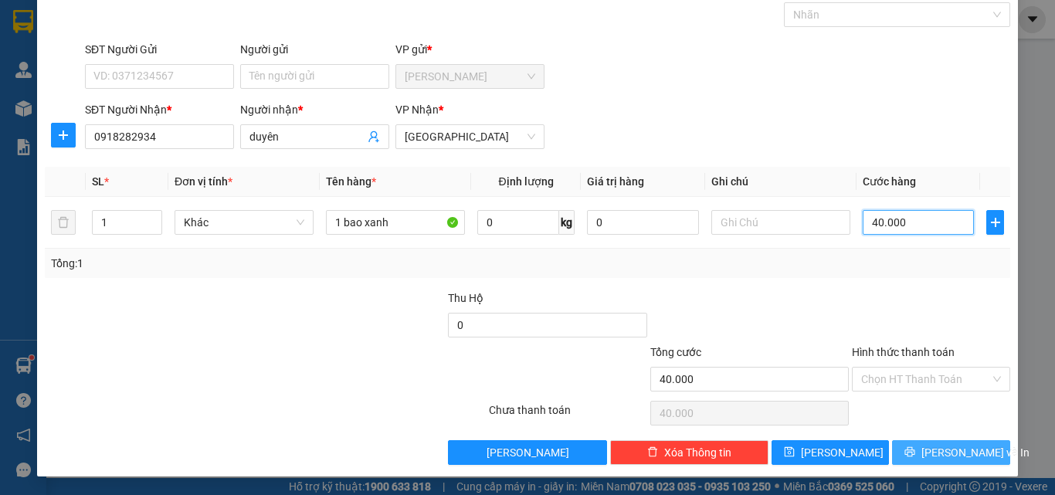
type input "40.000"
click at [947, 455] on span "[PERSON_NAME] và In" at bounding box center [975, 452] width 108 height 17
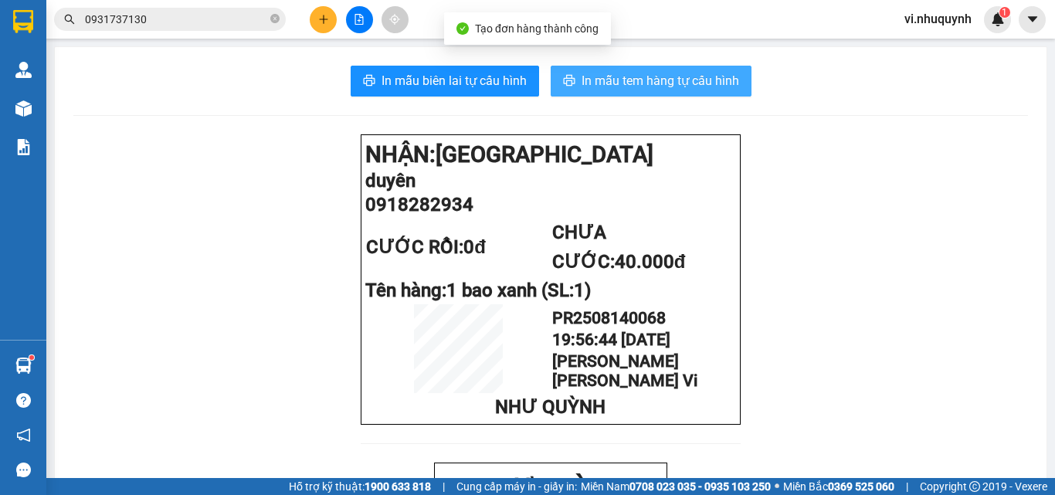
click at [613, 72] on span "In mẫu tem hàng tự cấu hình" at bounding box center [660, 80] width 158 height 19
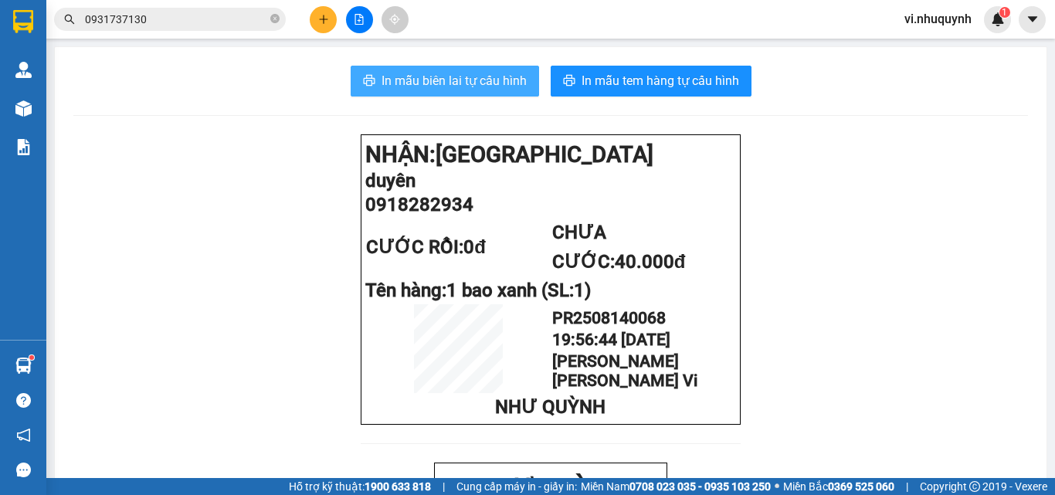
click at [440, 85] on span "In mẫu biên lai tự cấu hình" at bounding box center [453, 80] width 145 height 19
click at [936, 31] on div "vi.nhuquynh 1" at bounding box center [951, 19] width 119 height 27
click at [930, 21] on span "vi.nhuquynh" at bounding box center [938, 18] width 92 height 19
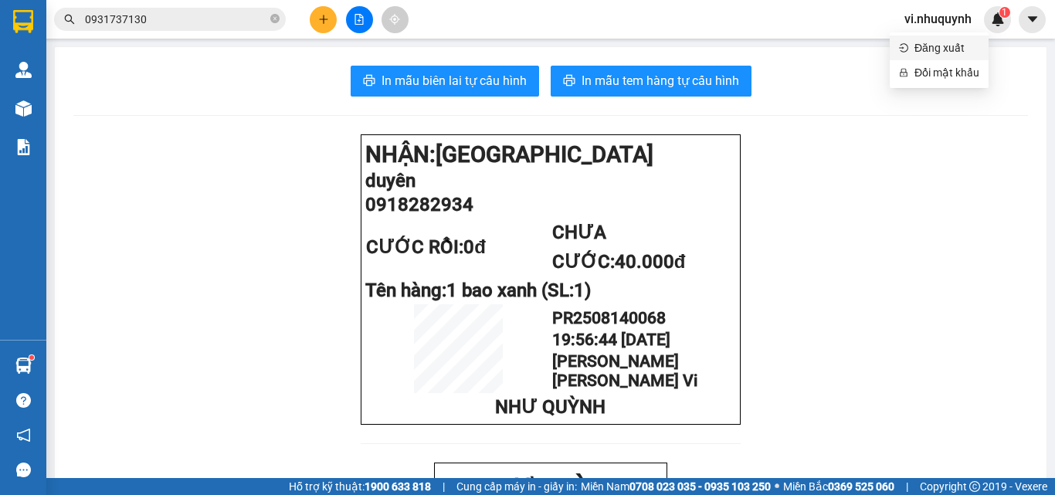
click at [932, 46] on span "Đăng xuất" at bounding box center [946, 47] width 65 height 17
